Goal: Transaction & Acquisition: Purchase product/service

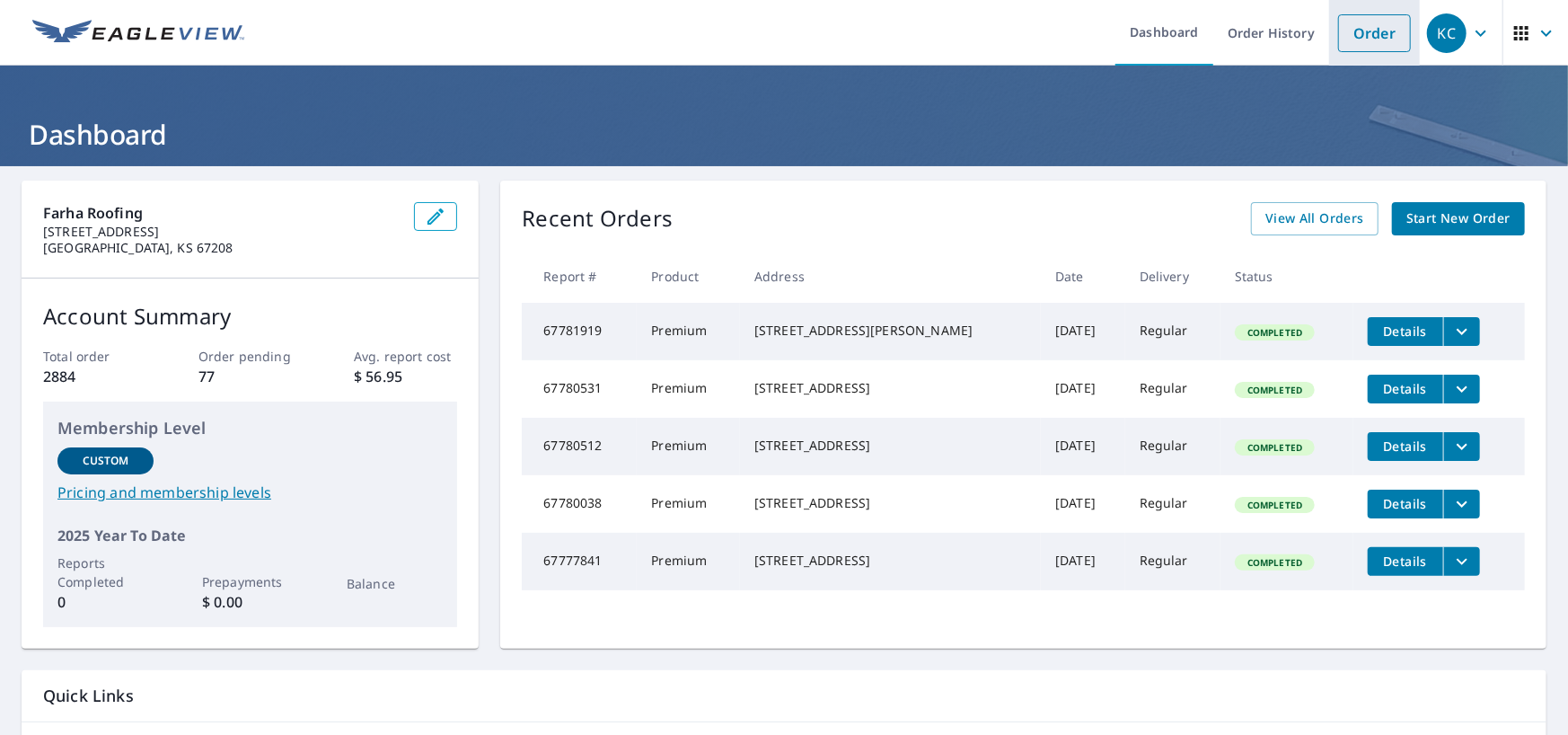
click at [1362, 38] on link "Order" at bounding box center [1374, 33] width 72 height 38
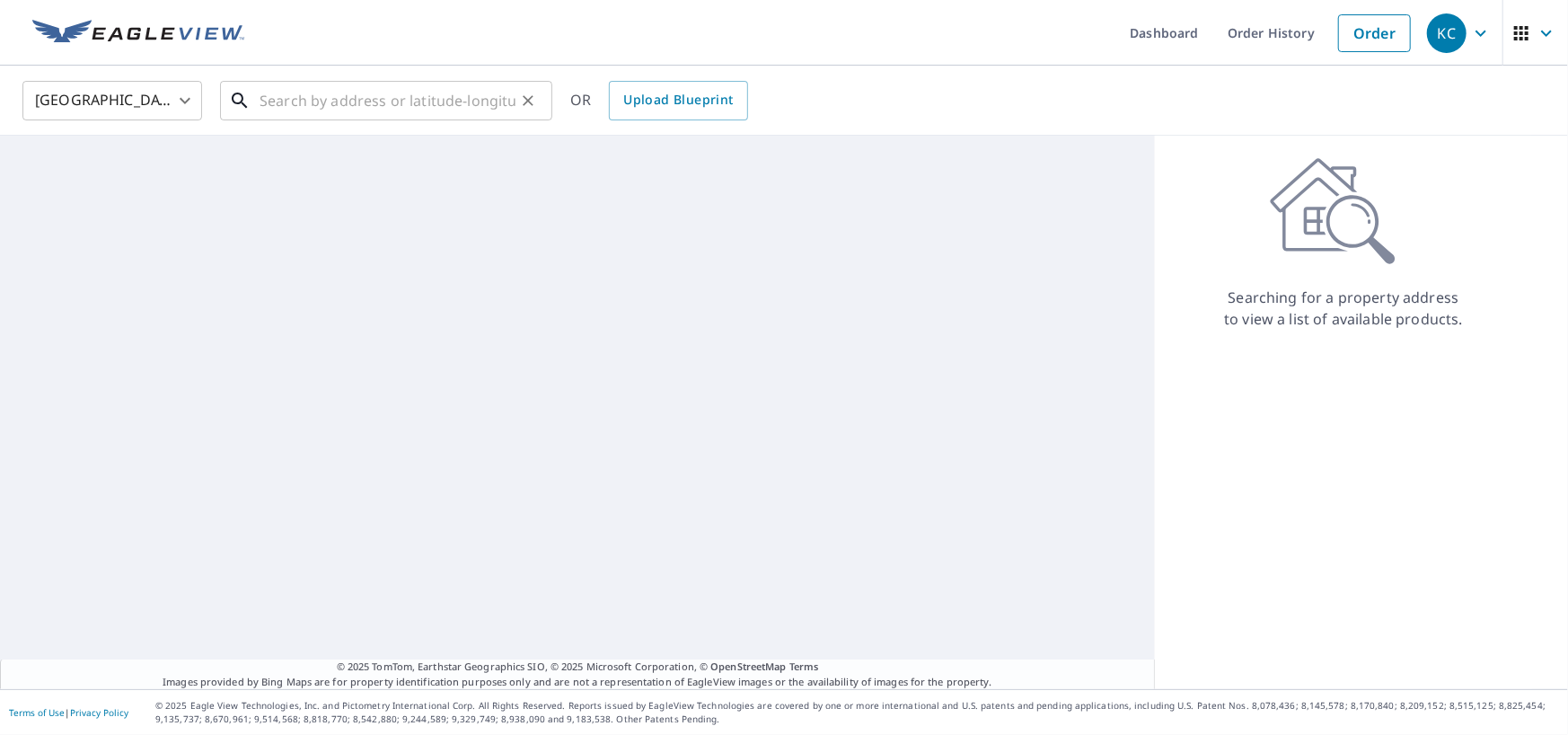
click at [359, 104] on input "text" at bounding box center [387, 100] width 256 height 50
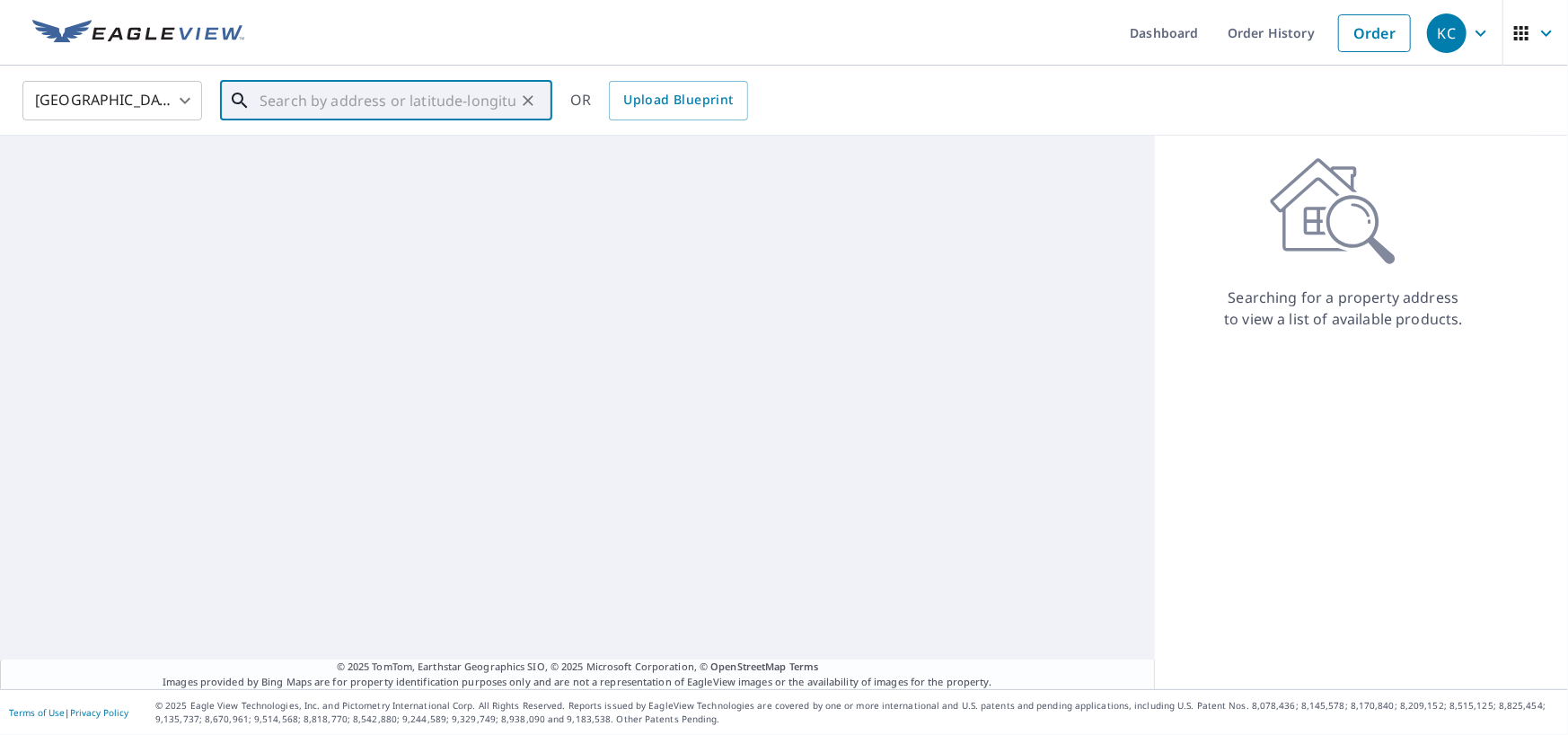
paste input "[STREET_ADDRESS]"
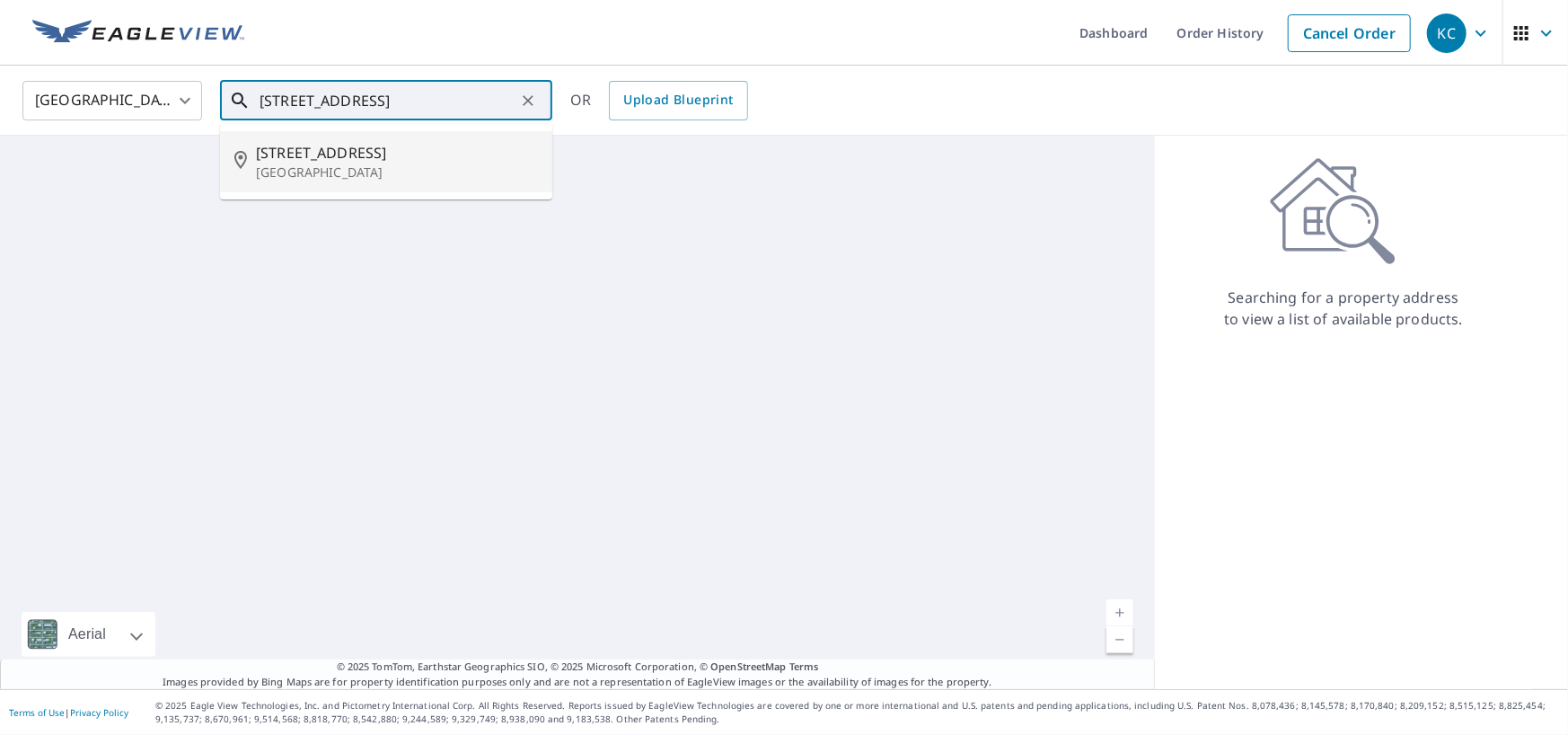
click at [396, 163] on p "[GEOGRAPHIC_DATA]" at bounding box center [397, 172] width 282 height 18
type input "[STREET_ADDRESS]"
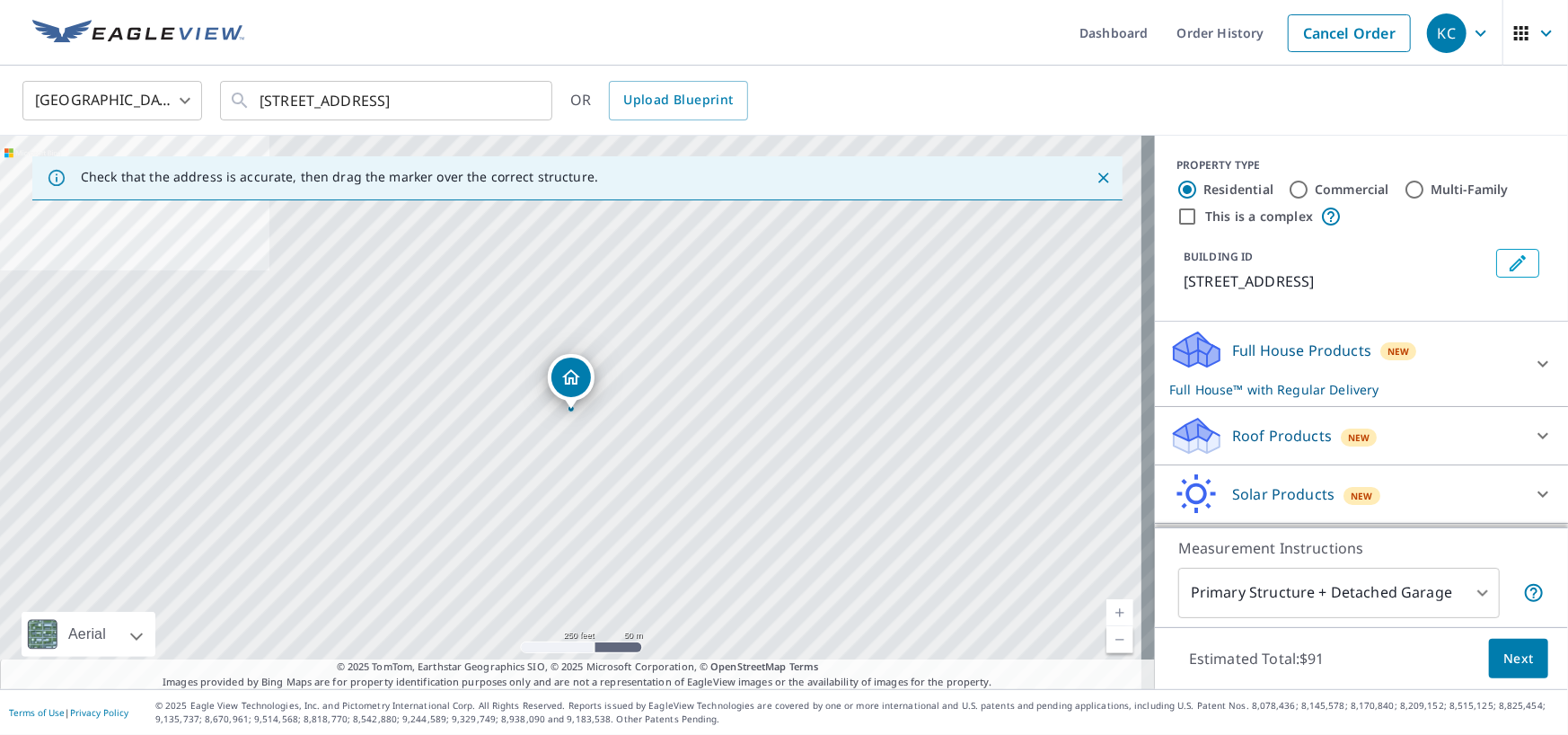
click at [1370, 440] on div "Roof Products New" at bounding box center [1345, 436] width 352 height 42
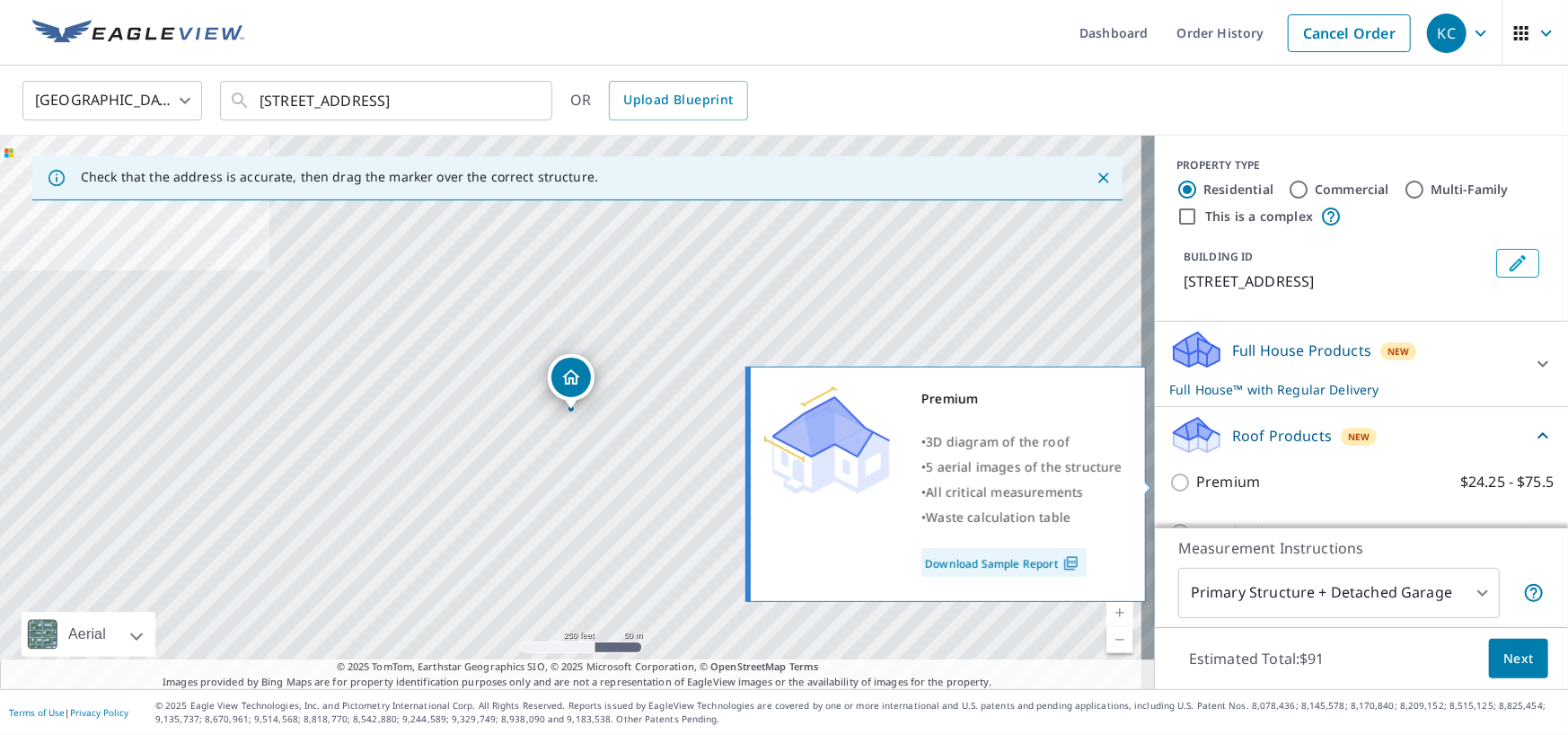
click at [1153, 487] on div "Premium • 3D diagram of the roof • 5 aerial images of the structure • All criti…" at bounding box center [953, 484] width 411 height 247
click at [1169, 477] on input "Premium $24.25 - $75.5" at bounding box center [1182, 483] width 27 height 22
checkbox input "true"
checkbox input "false"
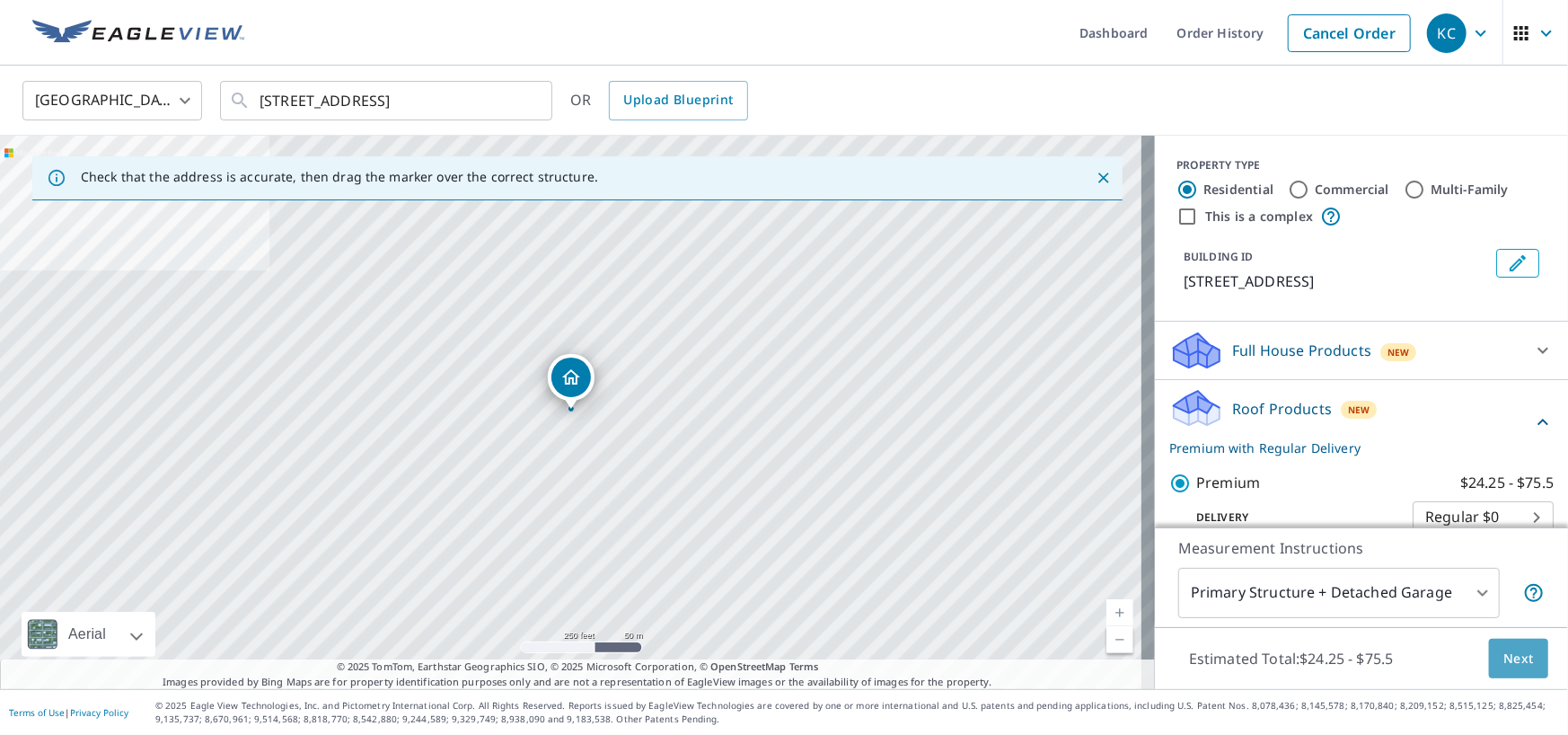
click at [1518, 653] on span "Next" at bounding box center [1519, 659] width 30 height 23
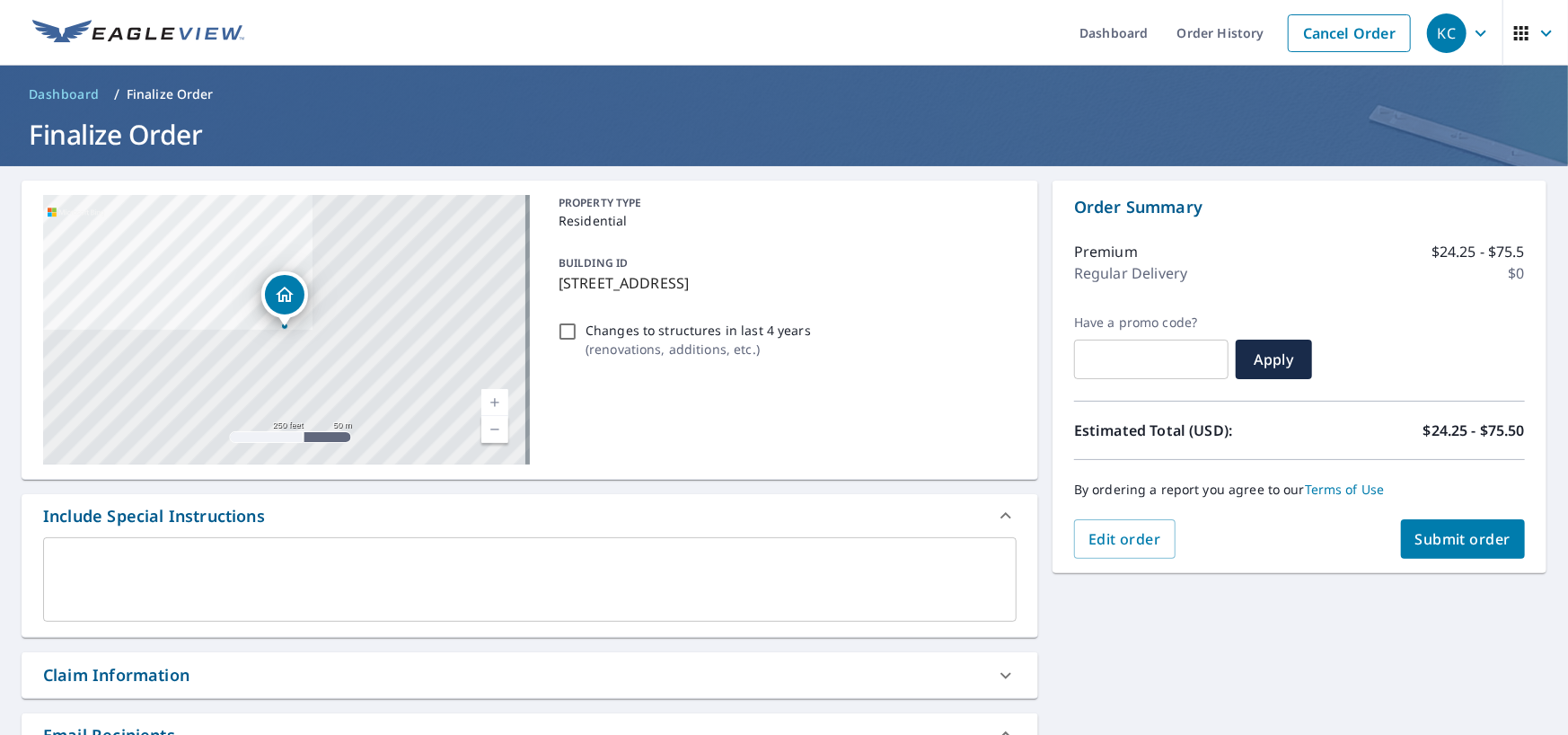
click at [1380, 537] on div "Edit order Submit order" at bounding box center [1299, 538] width 451 height 39
click at [1420, 535] on span "Submit order" at bounding box center [1464, 539] width 96 height 20
checkbox input "true"
